Goal: Information Seeking & Learning: Learn about a topic

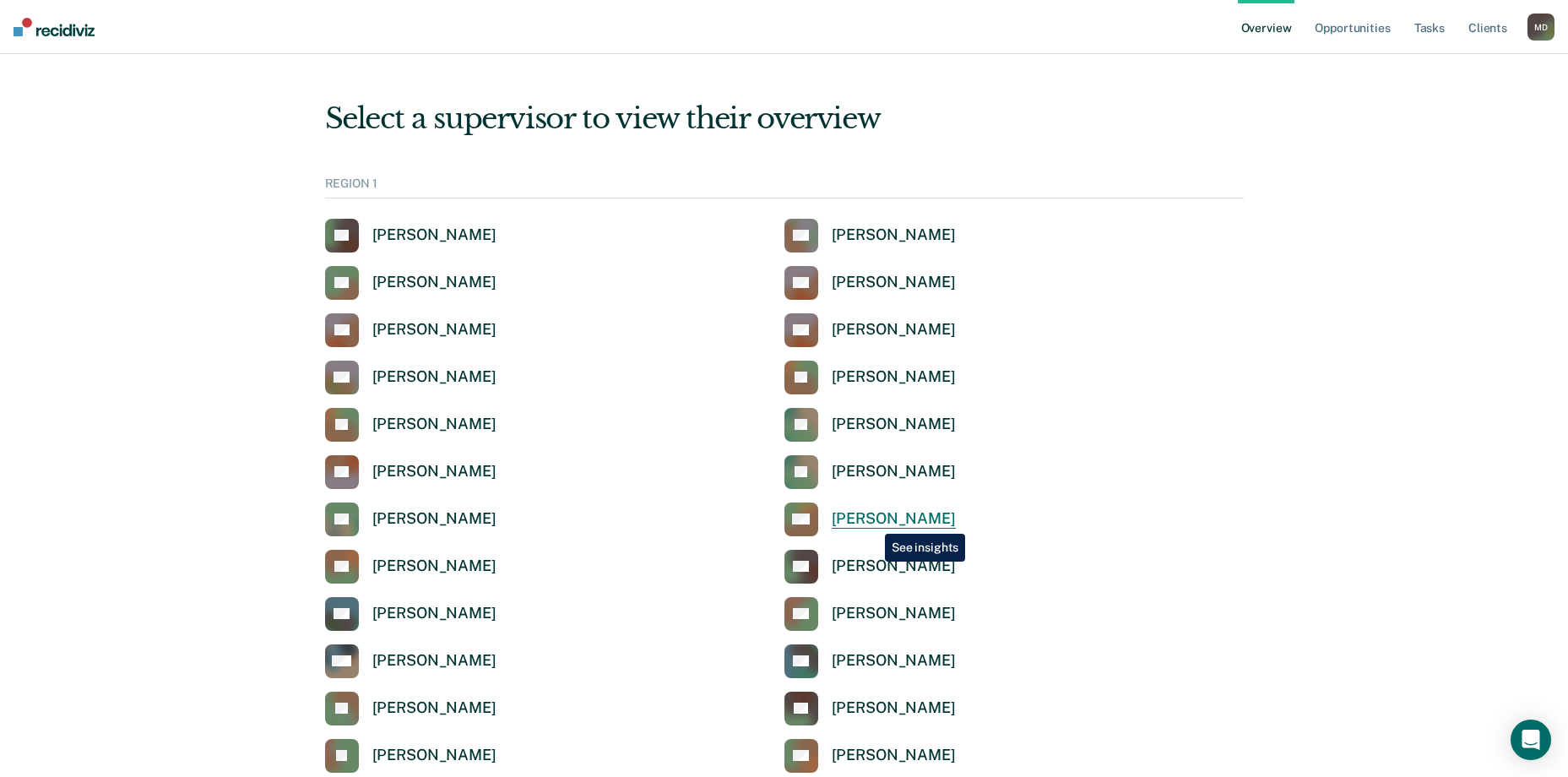
click at [872, 521] on div "[PERSON_NAME]" at bounding box center [894, 519] width 124 height 19
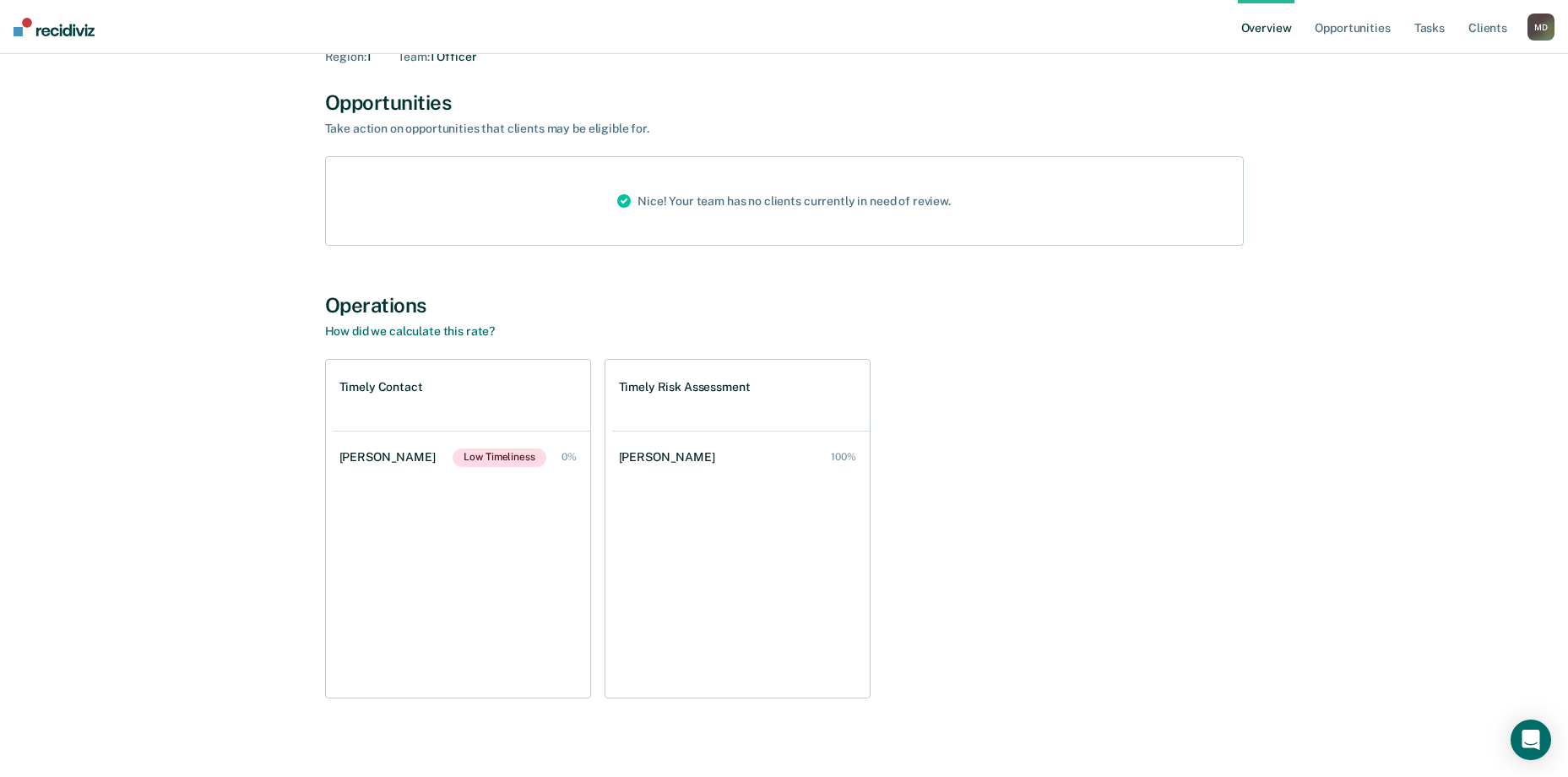
scroll to position [130, 0]
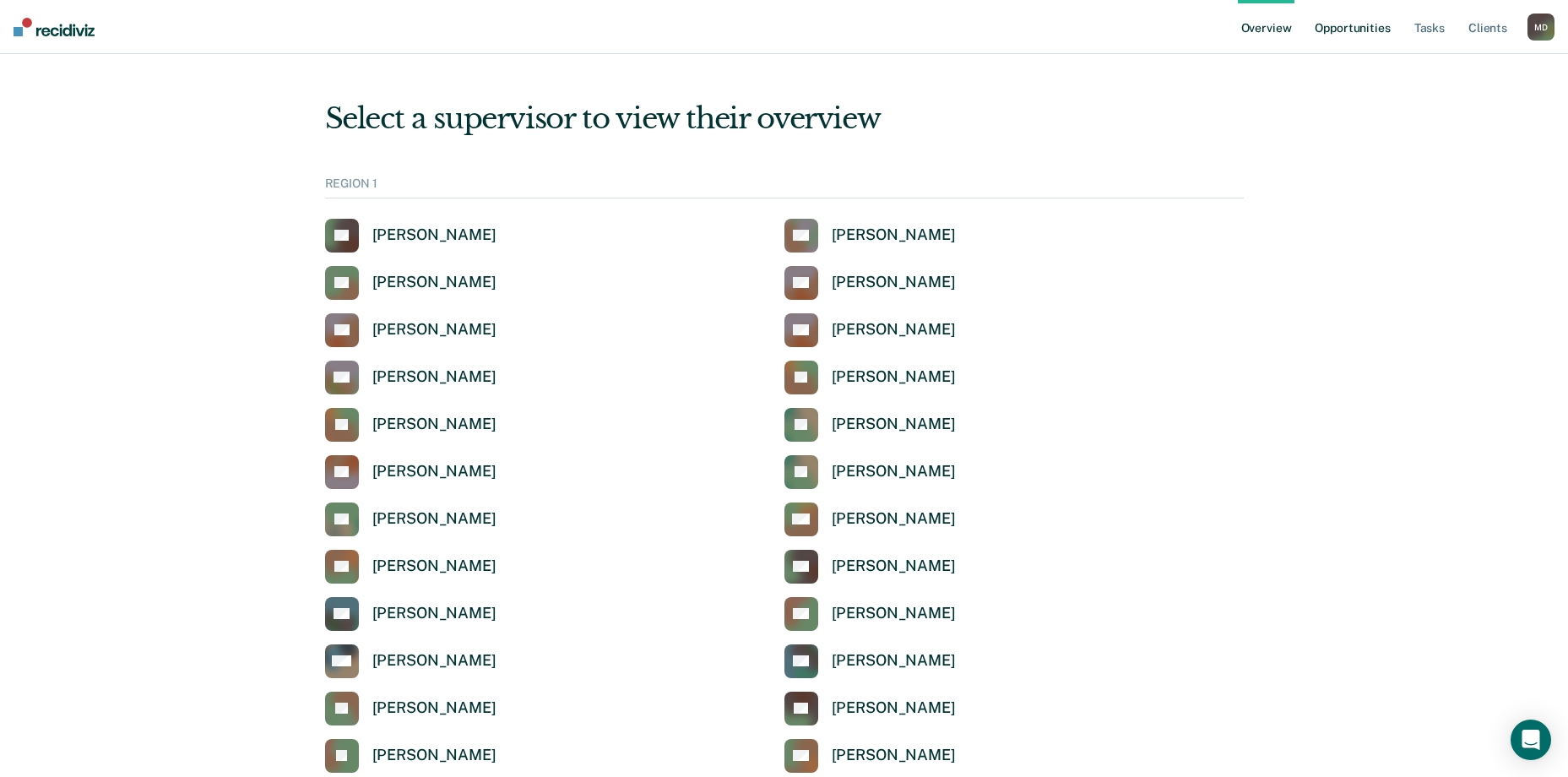
click at [1356, 30] on link "Opportunities" at bounding box center [1352, 27] width 82 height 54
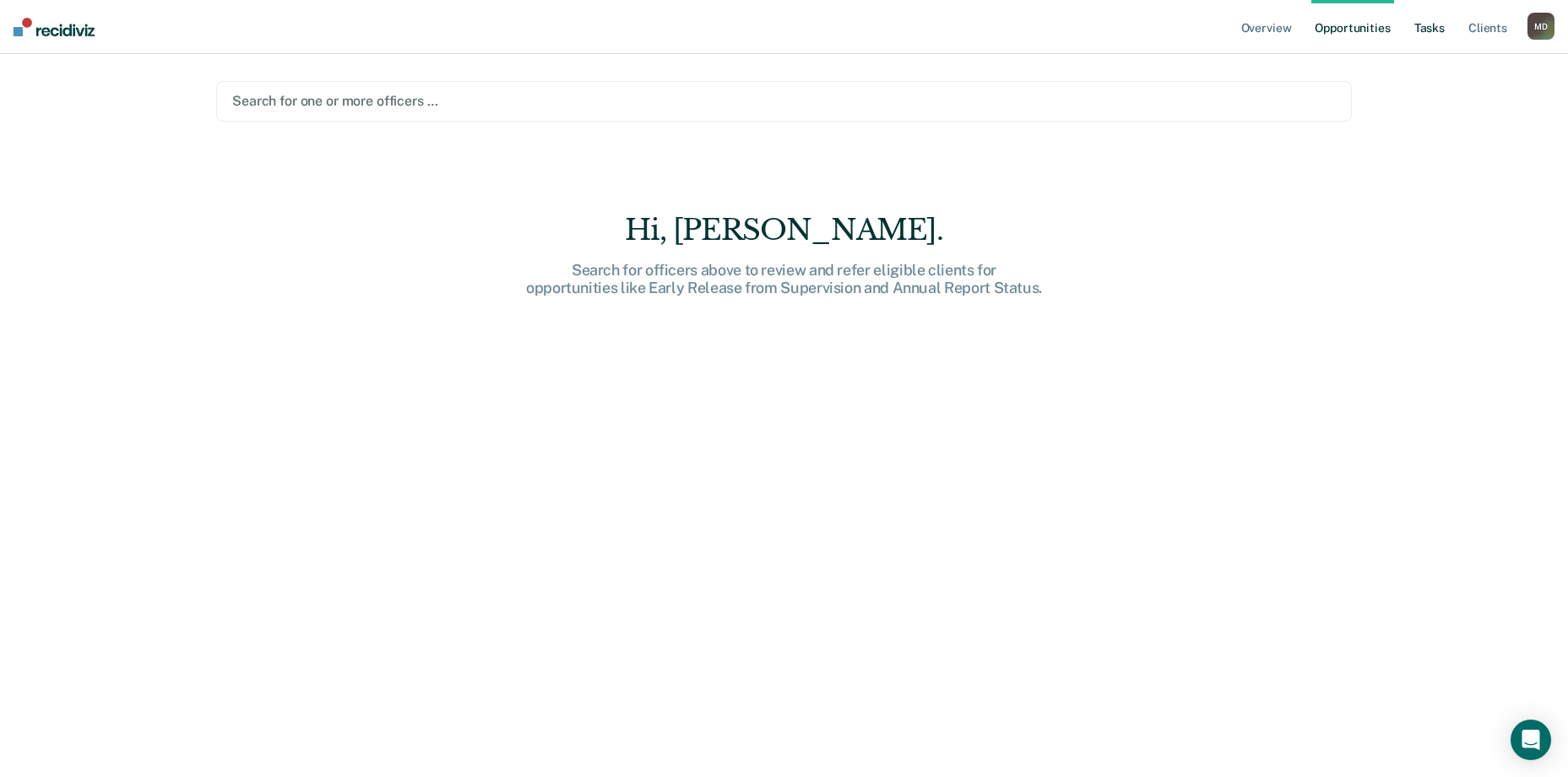
click at [1426, 22] on link "Tasks" at bounding box center [1429, 27] width 37 height 54
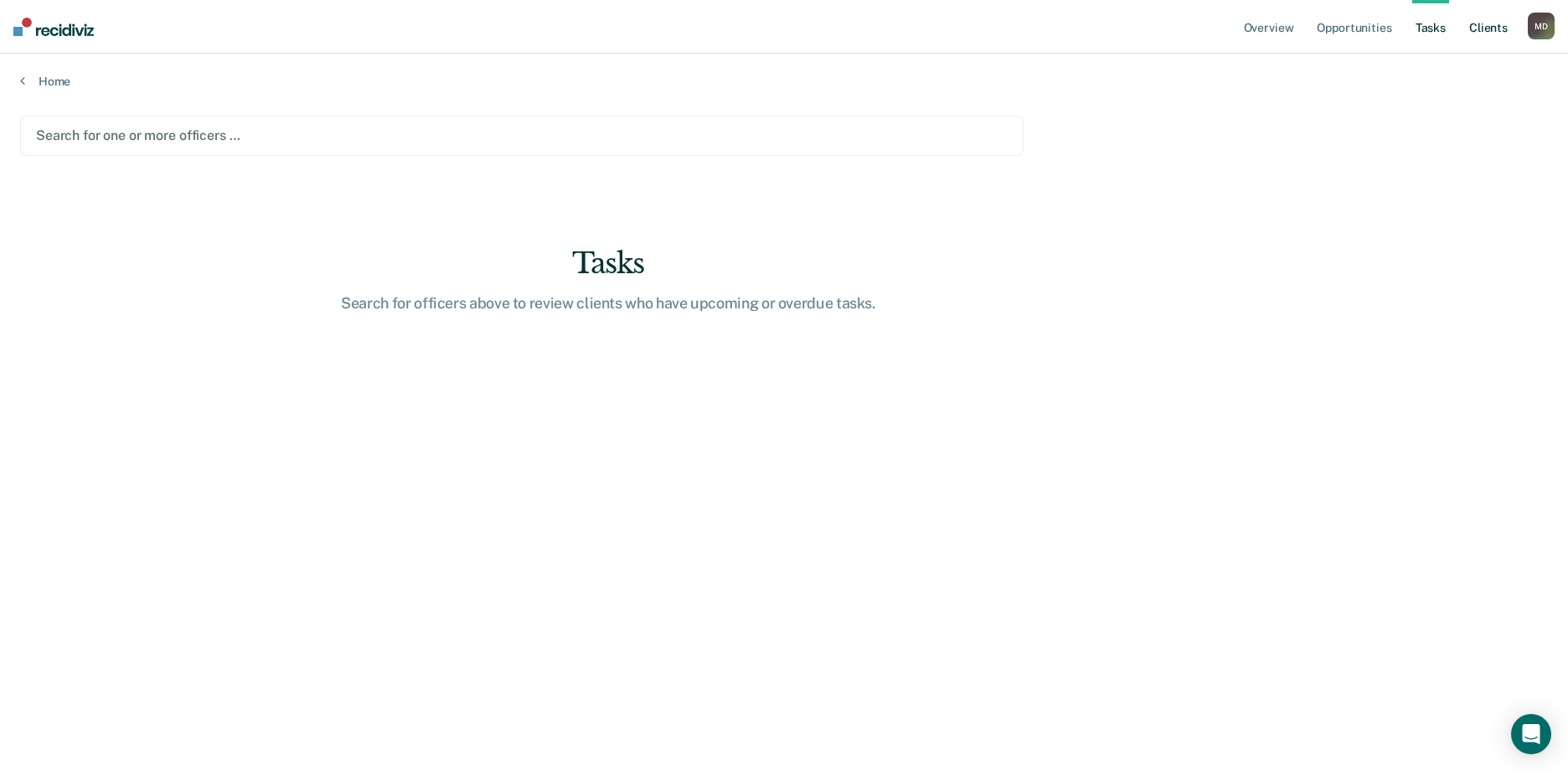
click at [1497, 24] on link "Client s" at bounding box center [1488, 27] width 45 height 54
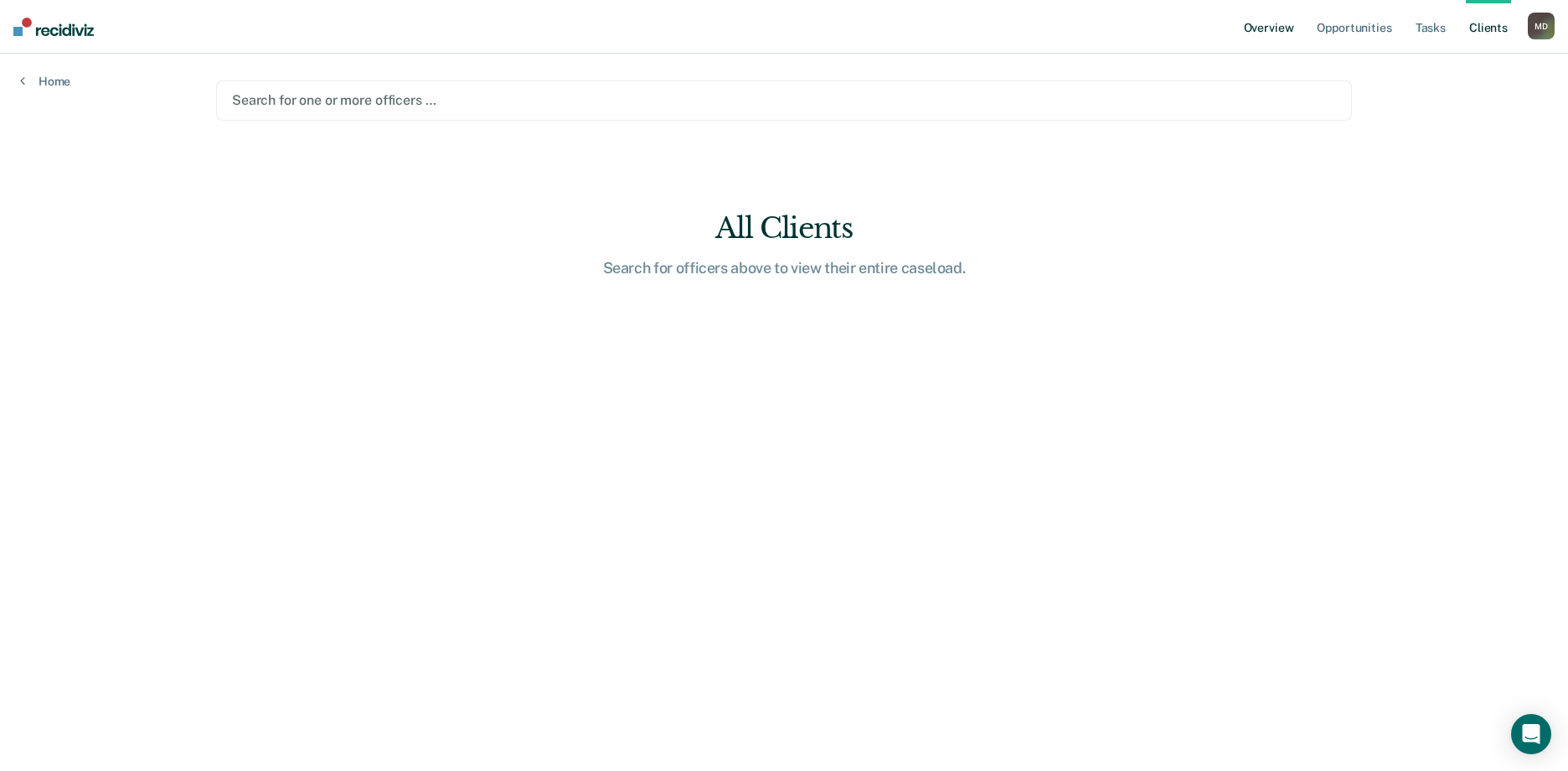
click at [1257, 27] on link "Overview" at bounding box center [1268, 27] width 57 height 54
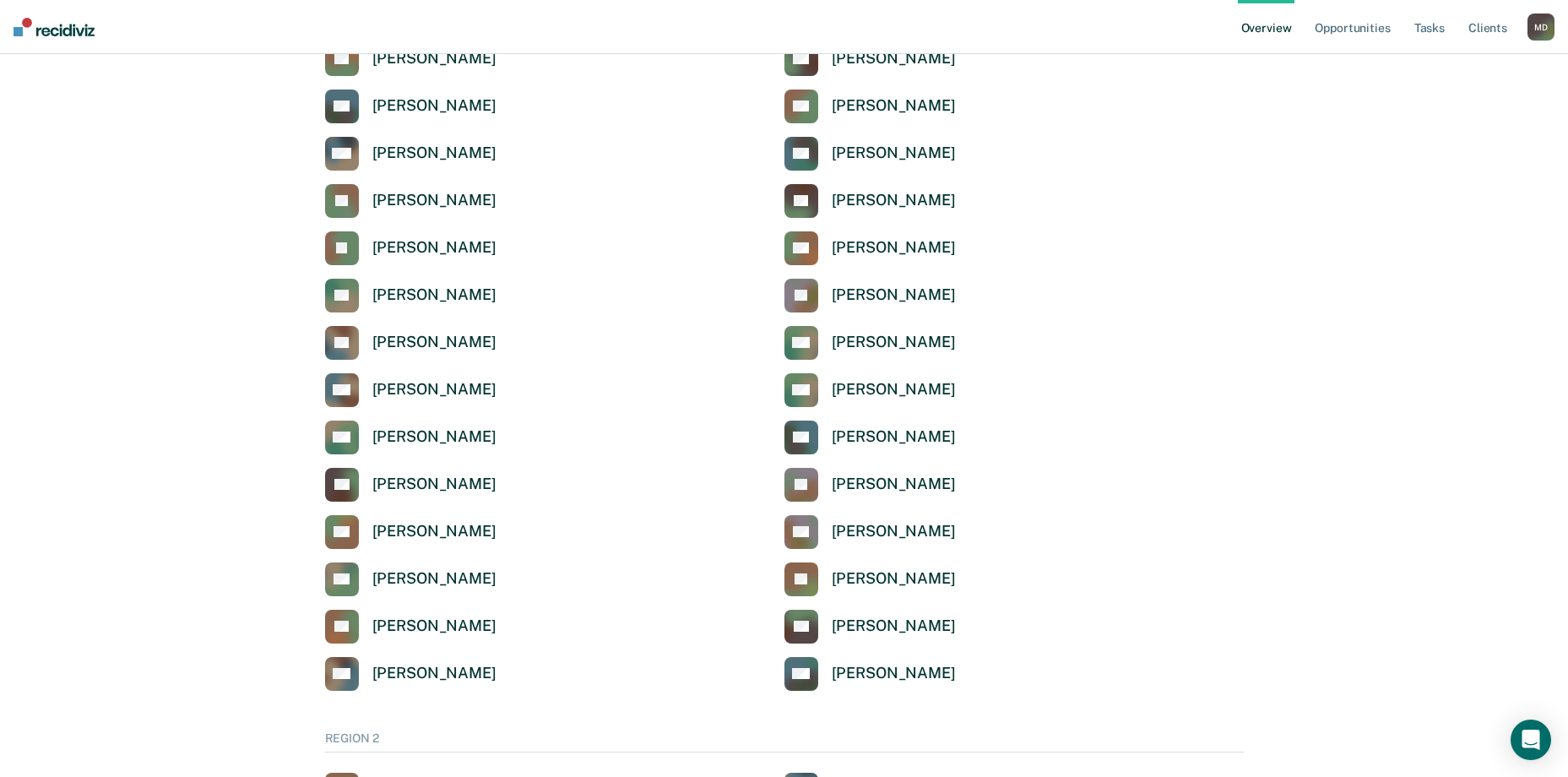
scroll to position [507, 0]
click at [863, 243] on div "[PERSON_NAME]" at bounding box center [894, 249] width 124 height 19
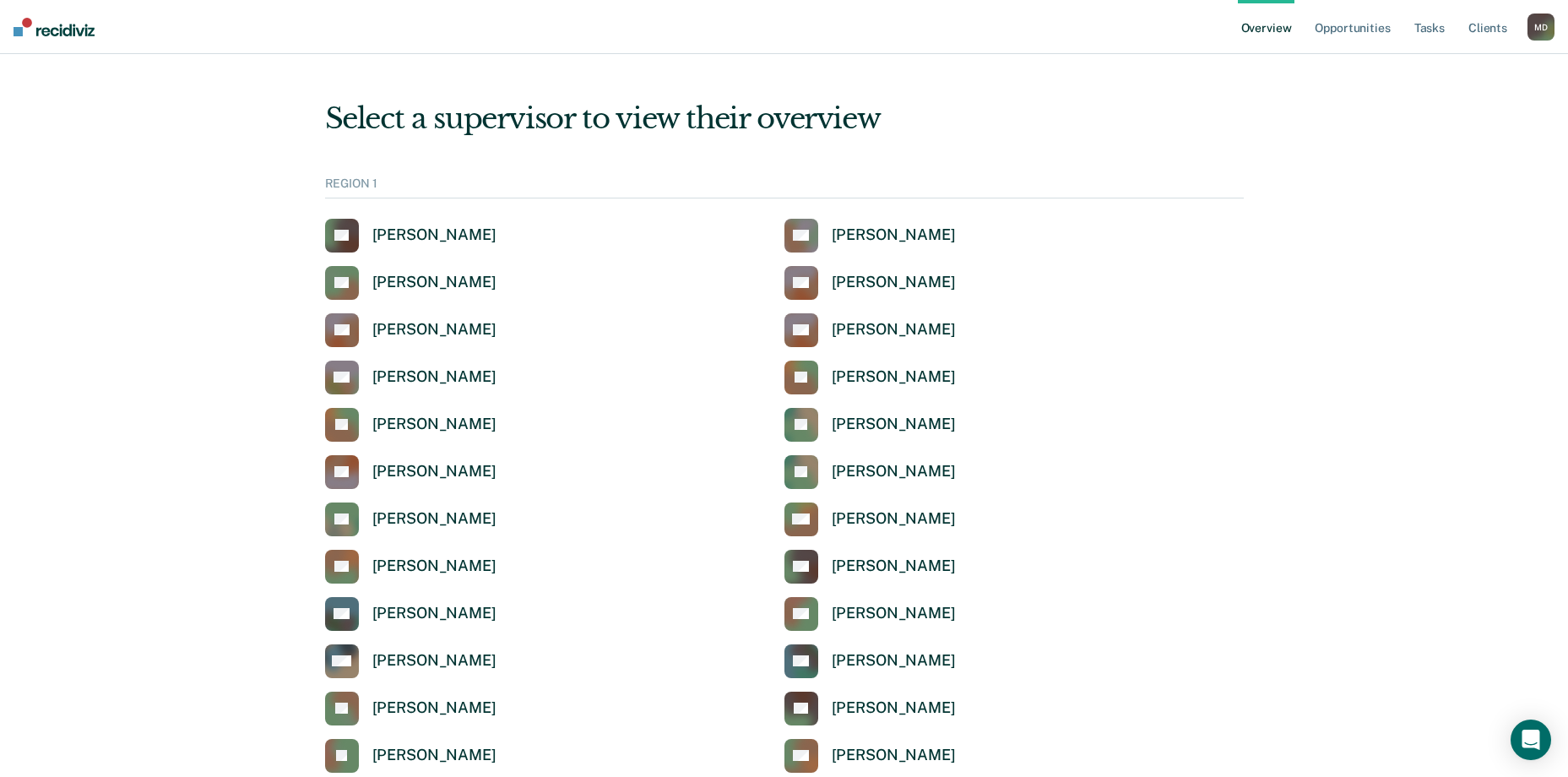
scroll to position [507, 0]
